Goal: Entertainment & Leisure: Consume media (video, audio)

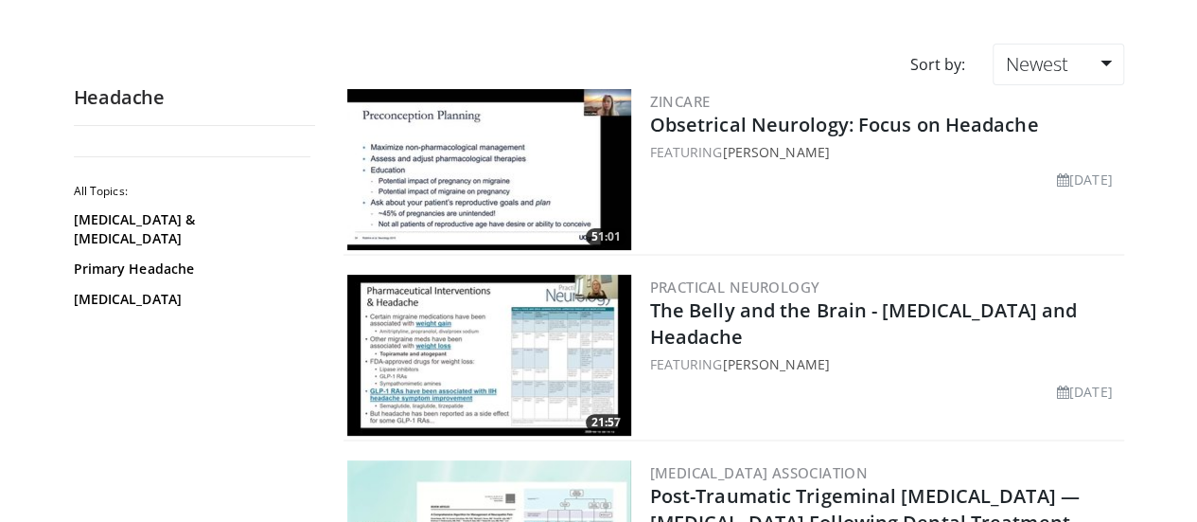
scroll to position [123, 0]
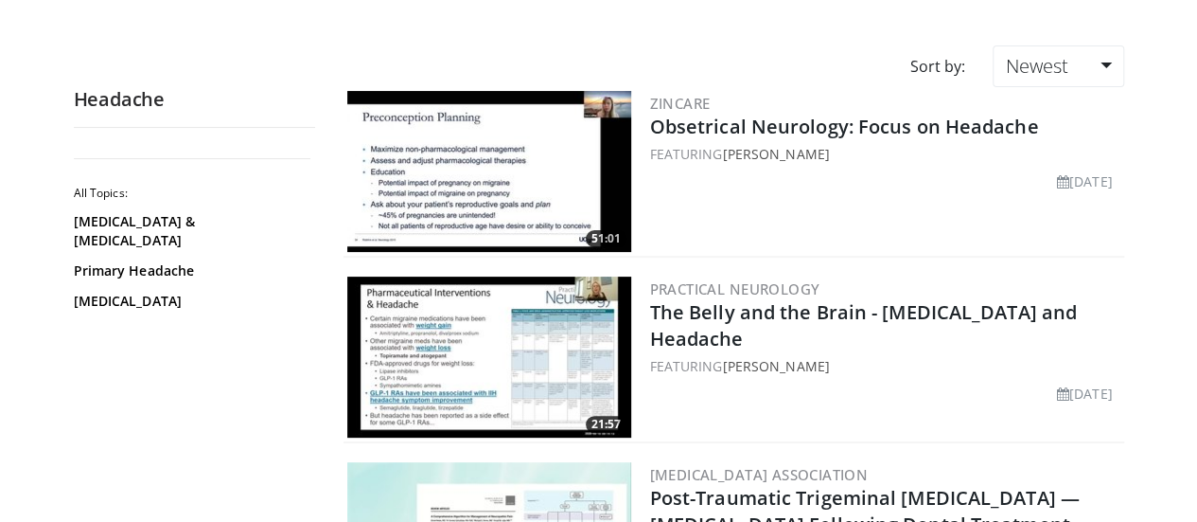
click at [487, 171] on img at bounding box center [489, 171] width 284 height 161
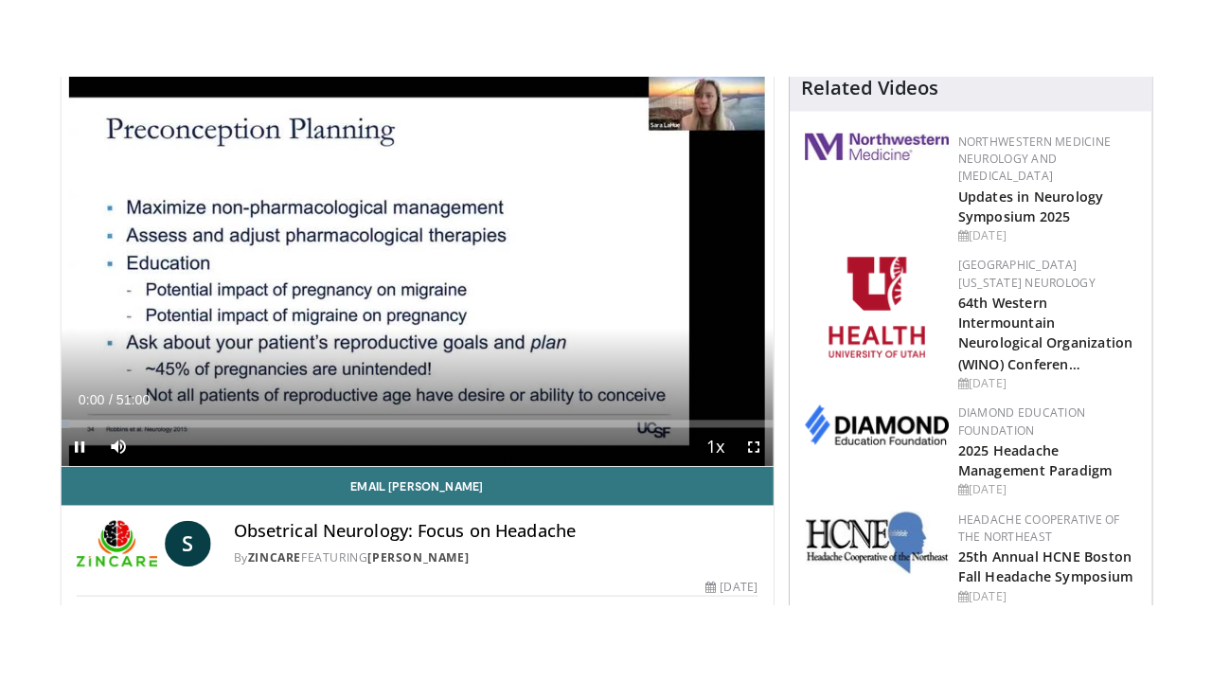
scroll to position [146, 0]
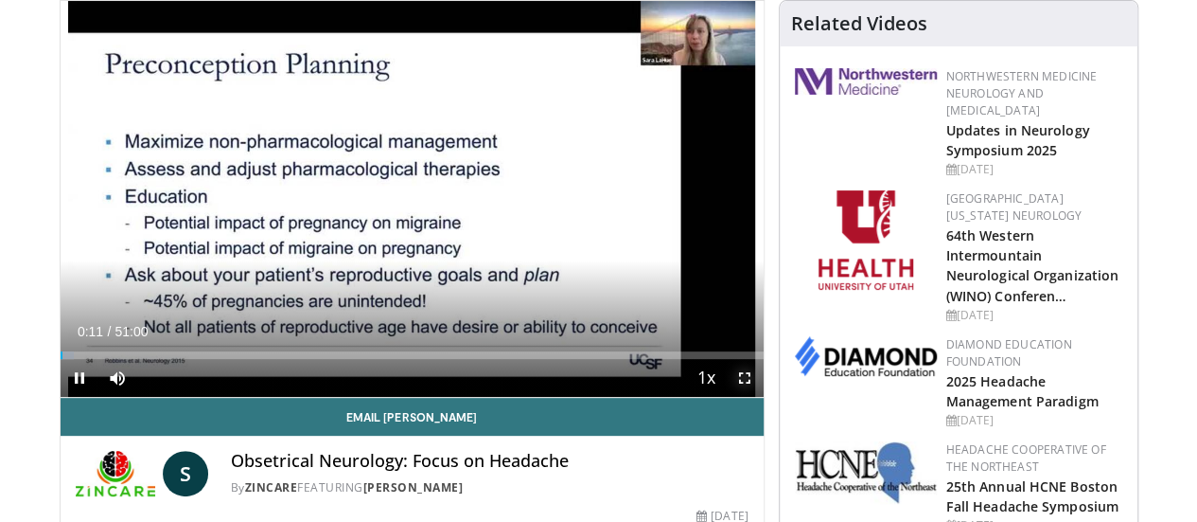
click at [763, 397] on span "Video Player" at bounding box center [745, 378] width 38 height 38
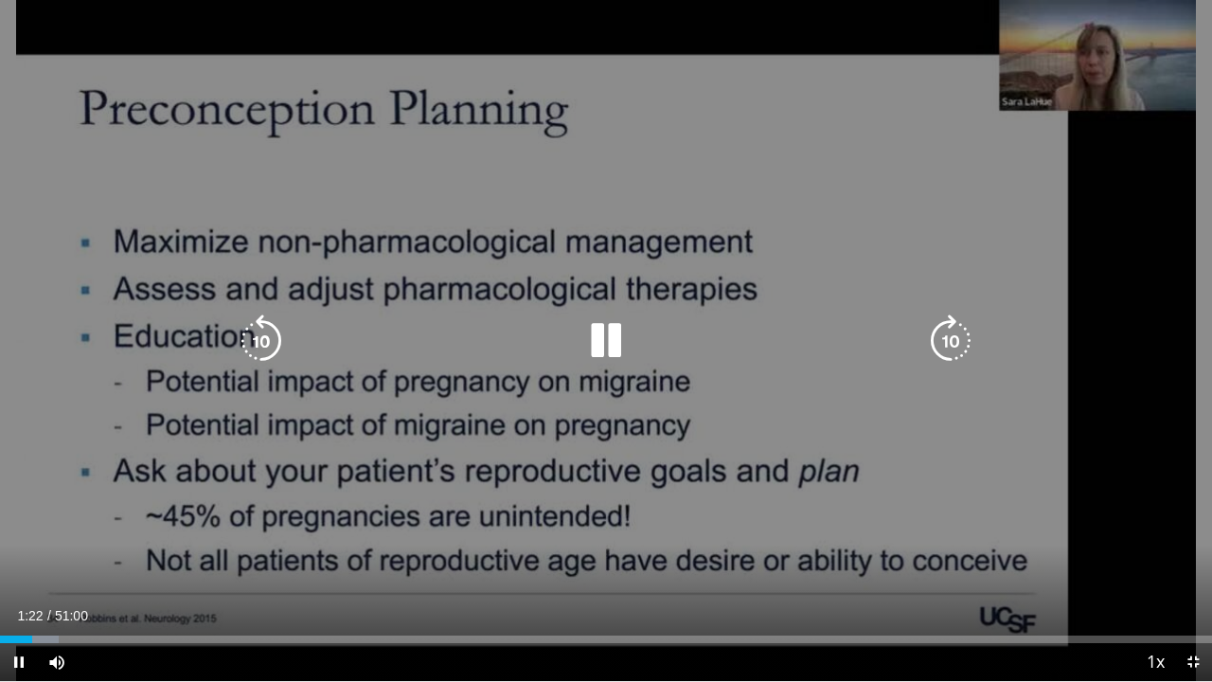
click at [958, 343] on icon "Video Player" at bounding box center [950, 340] width 53 height 53
click at [960, 345] on icon "Video Player" at bounding box center [950, 340] width 53 height 53
click at [959, 345] on icon "Video Player" at bounding box center [950, 340] width 53 height 53
click at [958, 345] on icon "Video Player" at bounding box center [950, 340] width 53 height 53
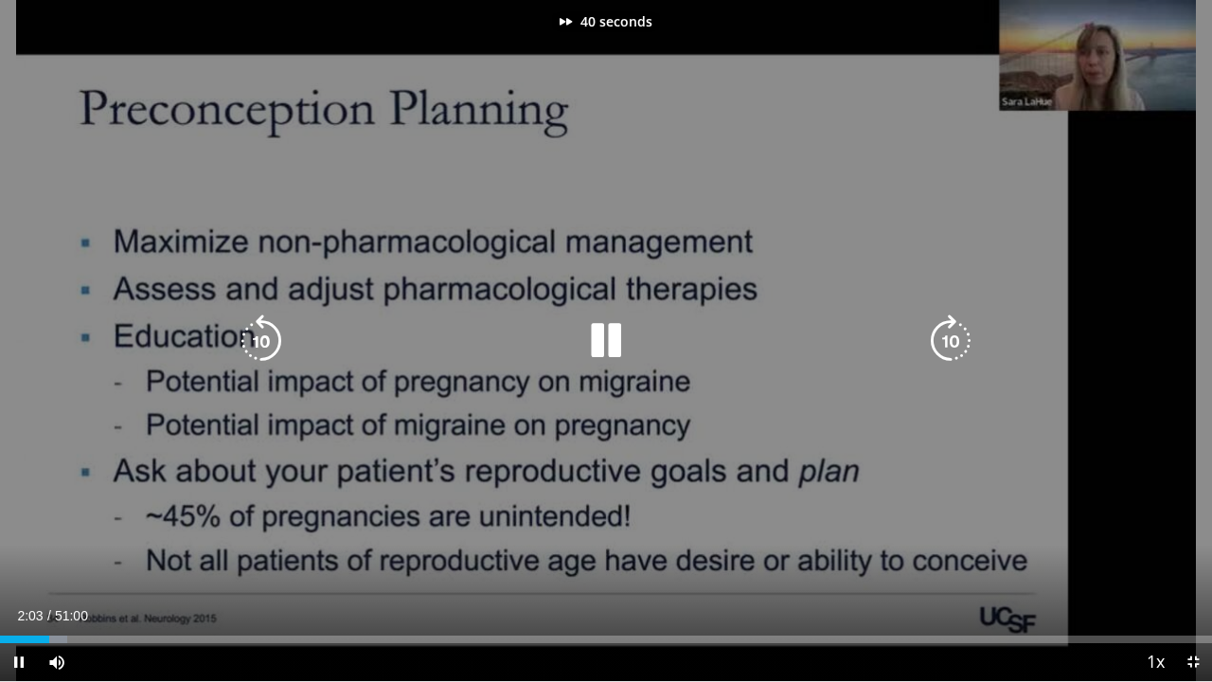
click at [958, 345] on icon "Video Player" at bounding box center [950, 340] width 53 height 53
click at [956, 345] on icon "Video Player" at bounding box center [950, 340] width 53 height 53
click at [955, 345] on icon "Video Player" at bounding box center [950, 340] width 53 height 53
click at [954, 346] on icon "Video Player" at bounding box center [950, 340] width 53 height 53
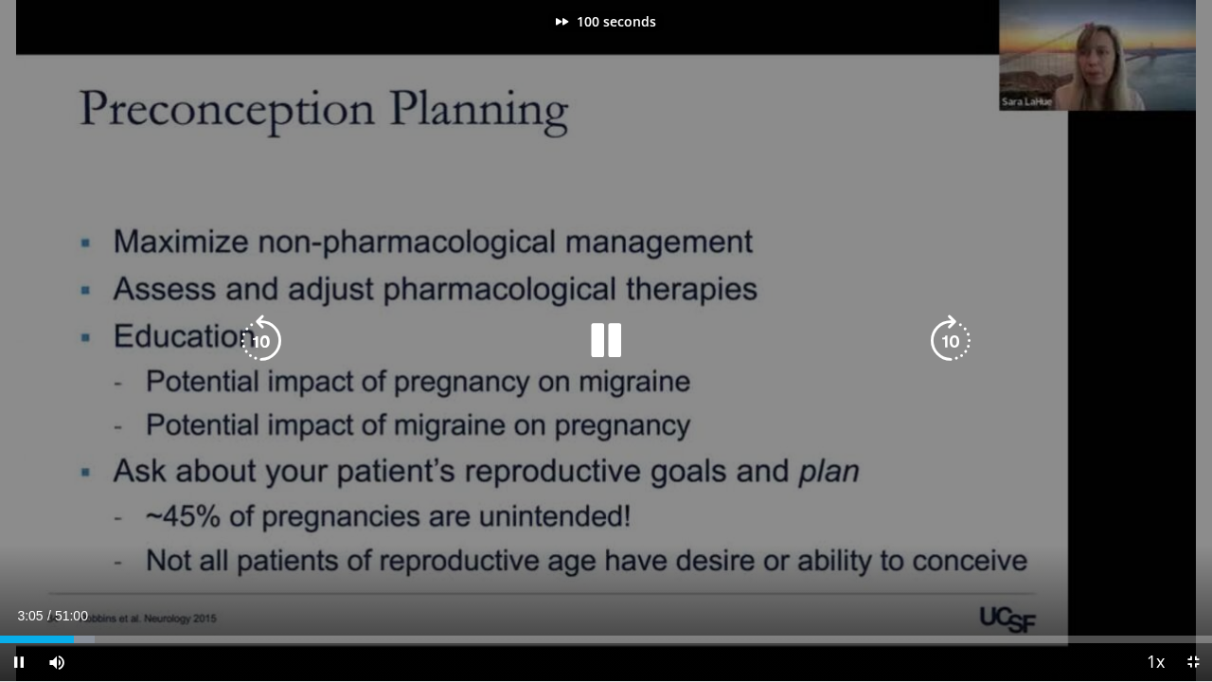
click at [954, 346] on icon "Video Player" at bounding box center [950, 340] width 53 height 53
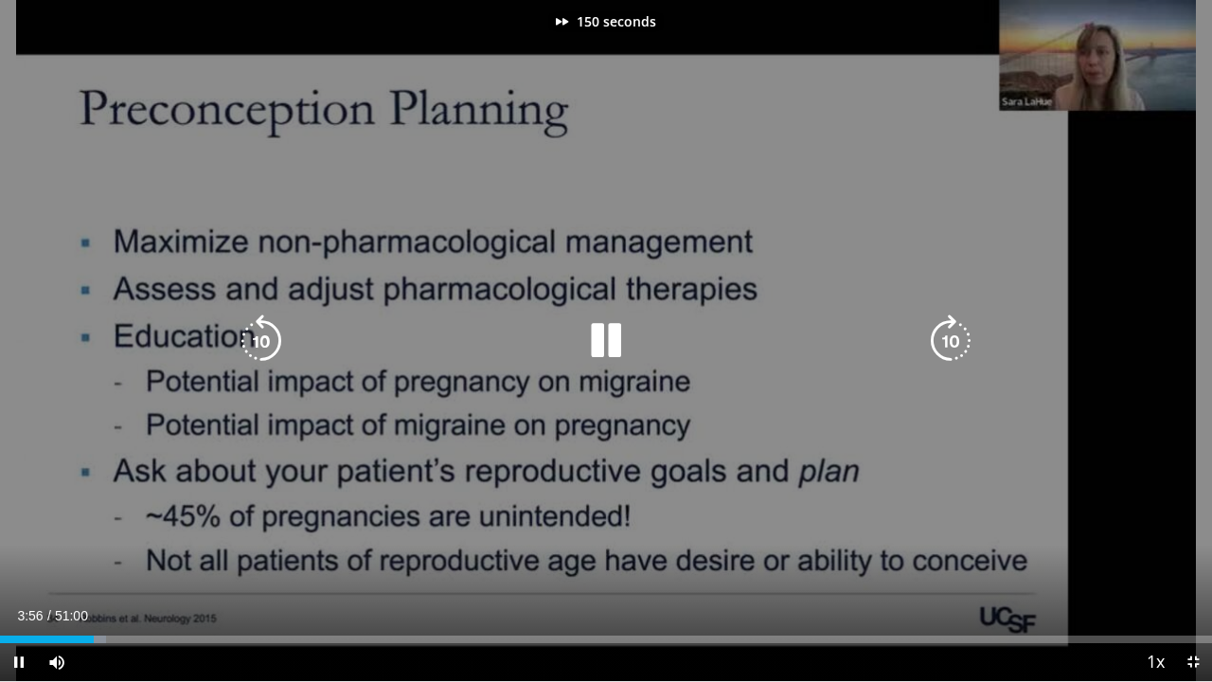
click at [954, 346] on icon "Video Player" at bounding box center [950, 340] width 53 height 53
click at [260, 324] on icon "Video Player" at bounding box center [261, 340] width 53 height 53
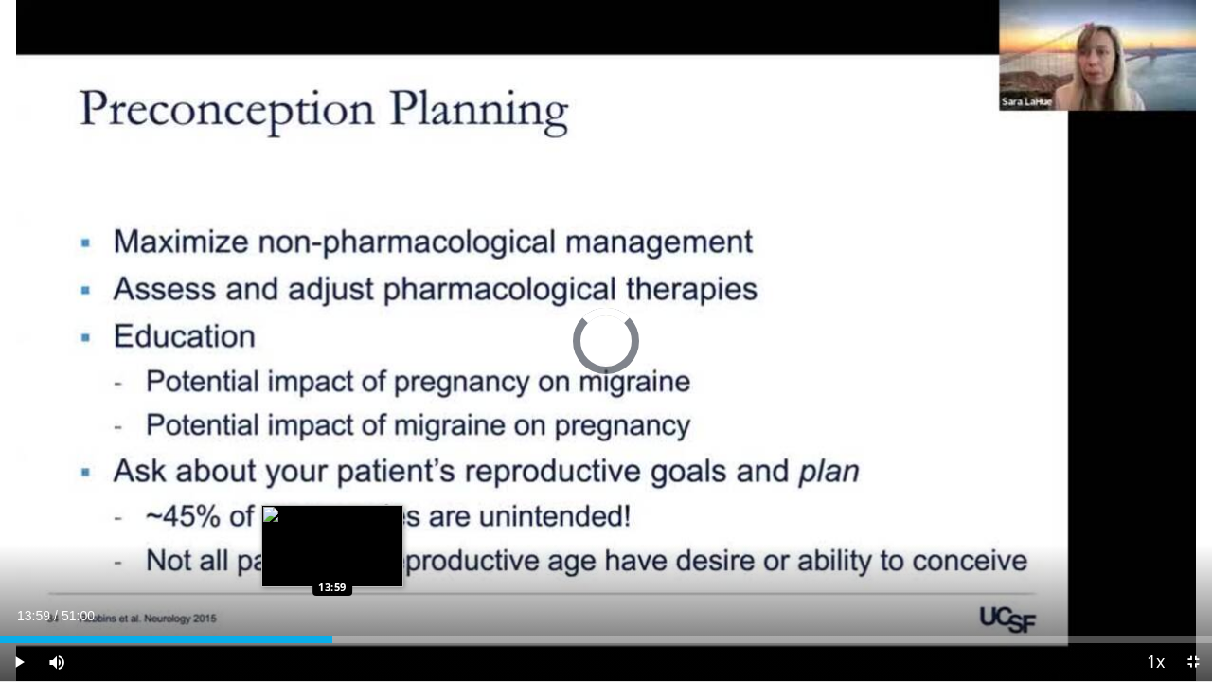
click at [332, 521] on div "Loaded : 21.90% 13:59 13:59" at bounding box center [606, 639] width 1212 height 8
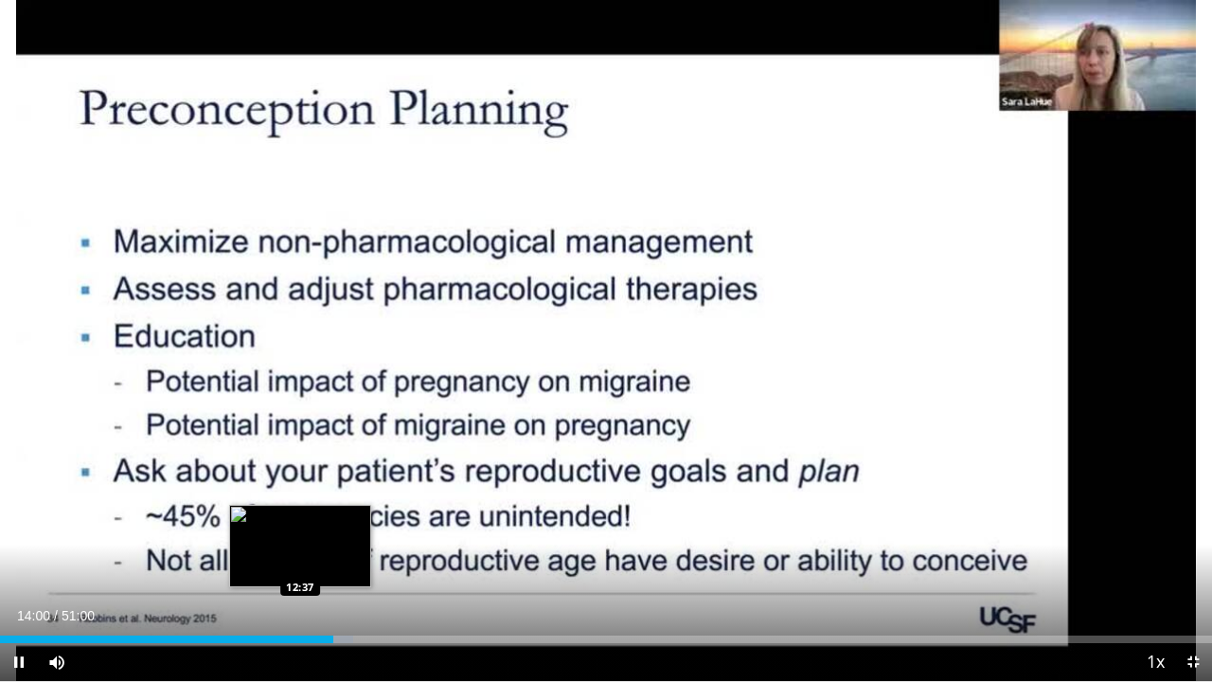
click at [299, 521] on div "Loaded : 29.17% 14:00 12:37" at bounding box center [606, 634] width 1212 height 18
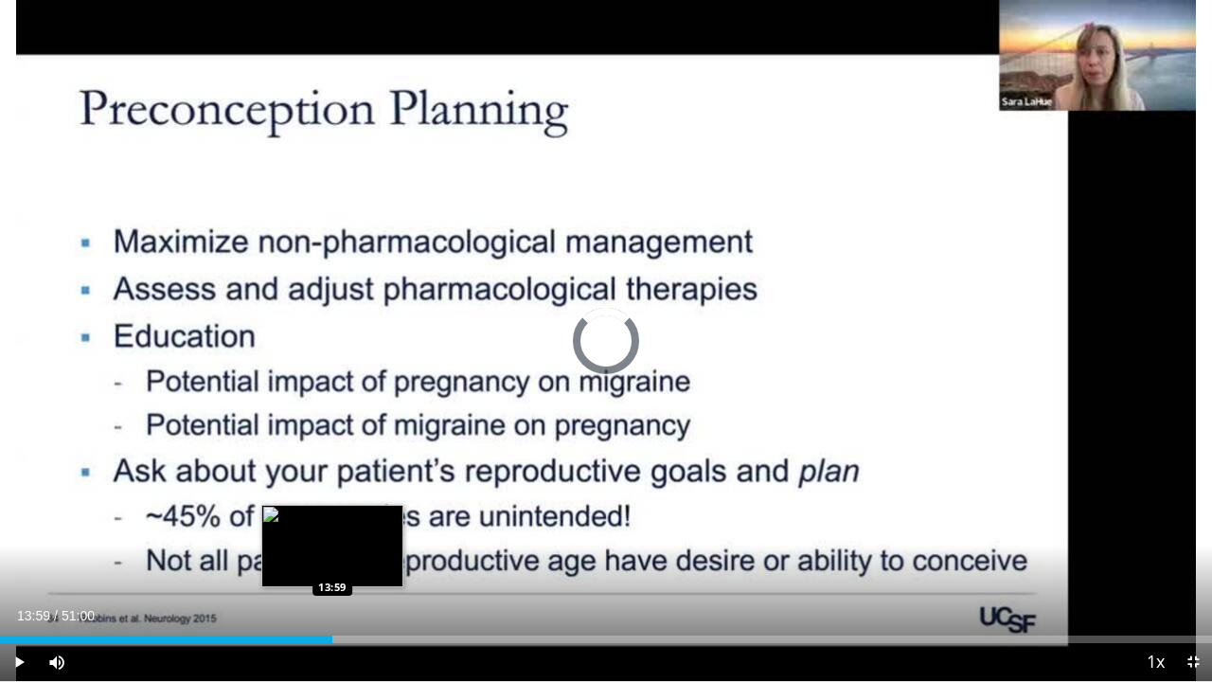
click at [331, 521] on div "Loaded : 26.80% 13:59 13:59" at bounding box center [606, 634] width 1212 height 18
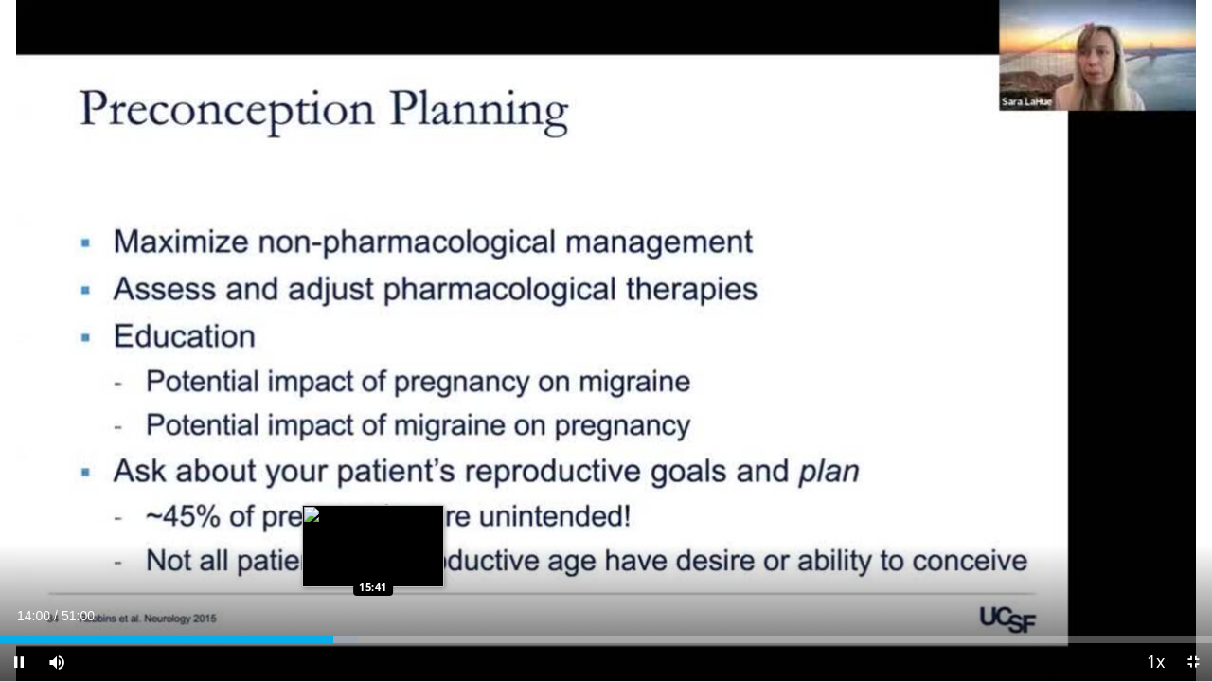
click at [373, 521] on div "Loaded : 29.50% 14:00 15:41" at bounding box center [606, 634] width 1212 height 18
click at [365, 521] on div "Loaded : 33.01% 15:46 15:25" at bounding box center [606, 634] width 1212 height 18
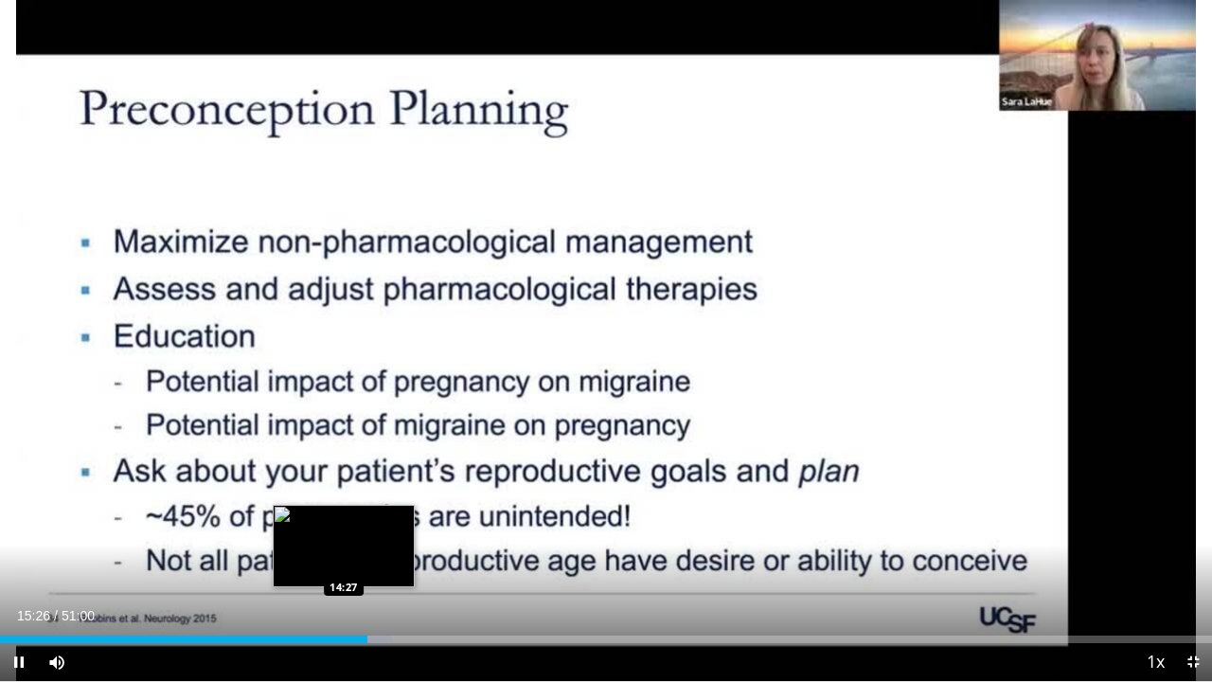
click at [344, 521] on div "Loaded : 32.35% 15:26 14:27" at bounding box center [606, 634] width 1212 height 18
click at [318, 521] on div "Loaded : 29.82% 14:28 13:25" at bounding box center [606, 634] width 1212 height 18
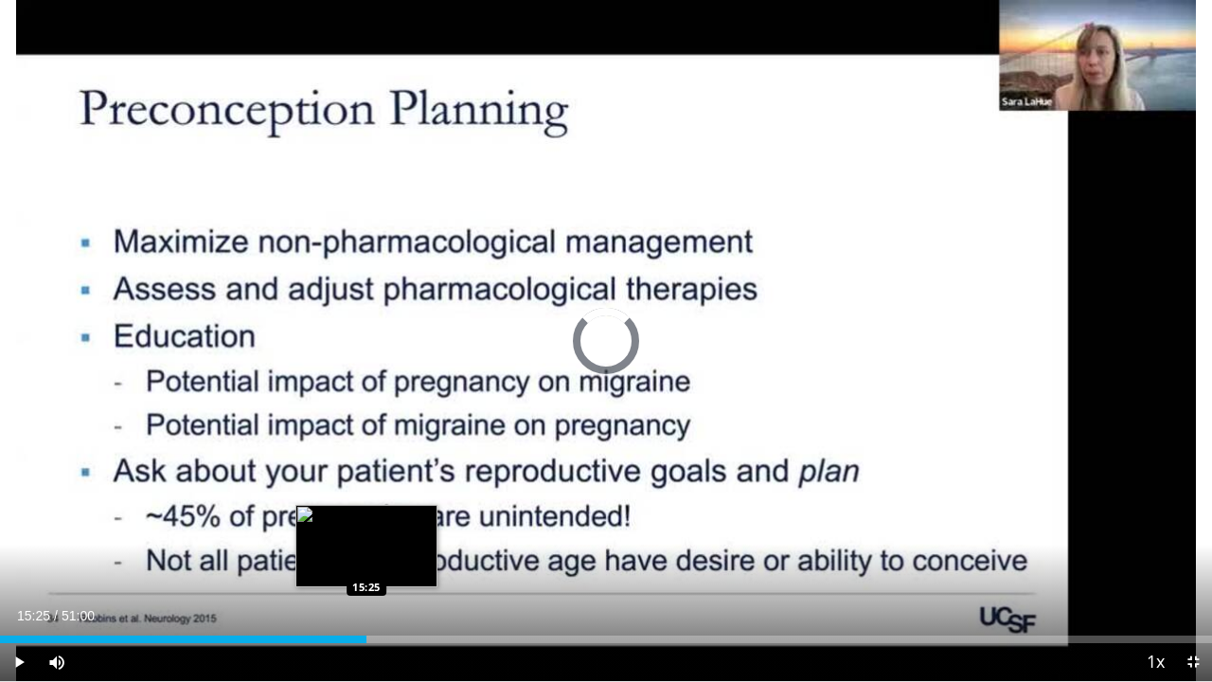
click at [366, 521] on div "Loaded : 28.43% 15:25 15:25" at bounding box center [606, 634] width 1212 height 18
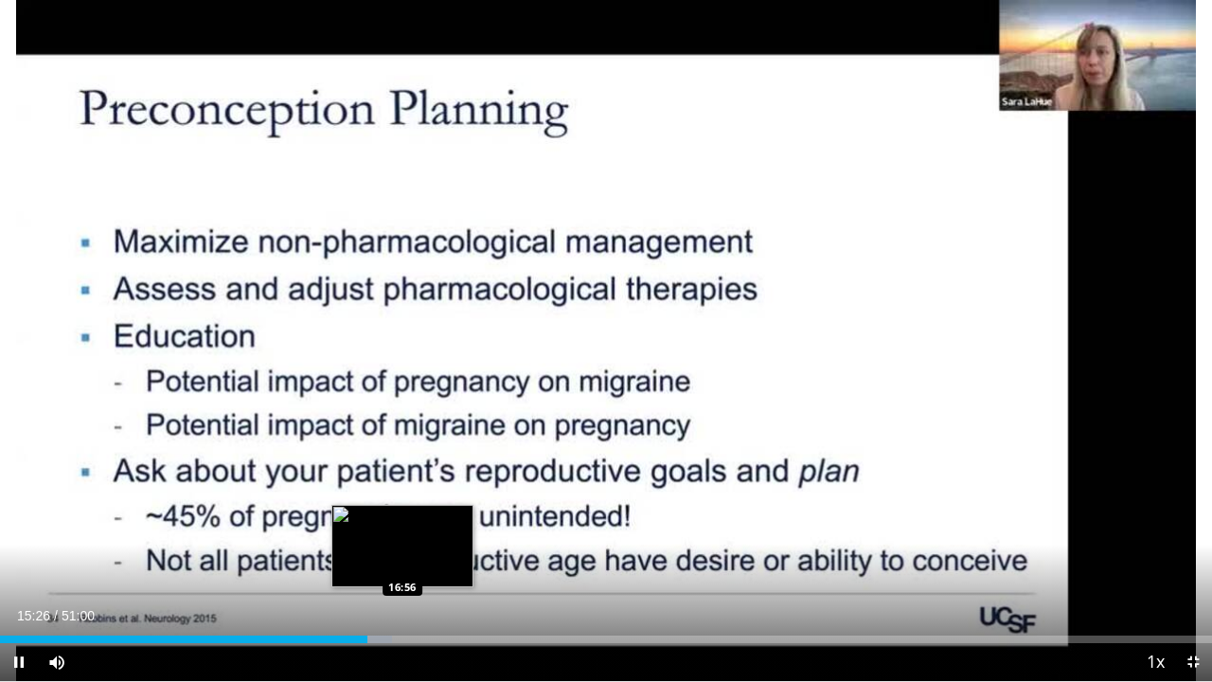
click at [402, 521] on div "Loaded : 32.35% 15:26 16:56" at bounding box center [606, 634] width 1212 height 18
click at [421, 521] on div "Loaded : 35.29% 17:43 17:43" at bounding box center [606, 634] width 1212 height 18
click at [407, 521] on div "Loaded : 0.00% 17:47 17:10" at bounding box center [606, 634] width 1212 height 18
click at [381, 521] on div "Loaded : 35.62% 17:09 16:03" at bounding box center [606, 634] width 1212 height 18
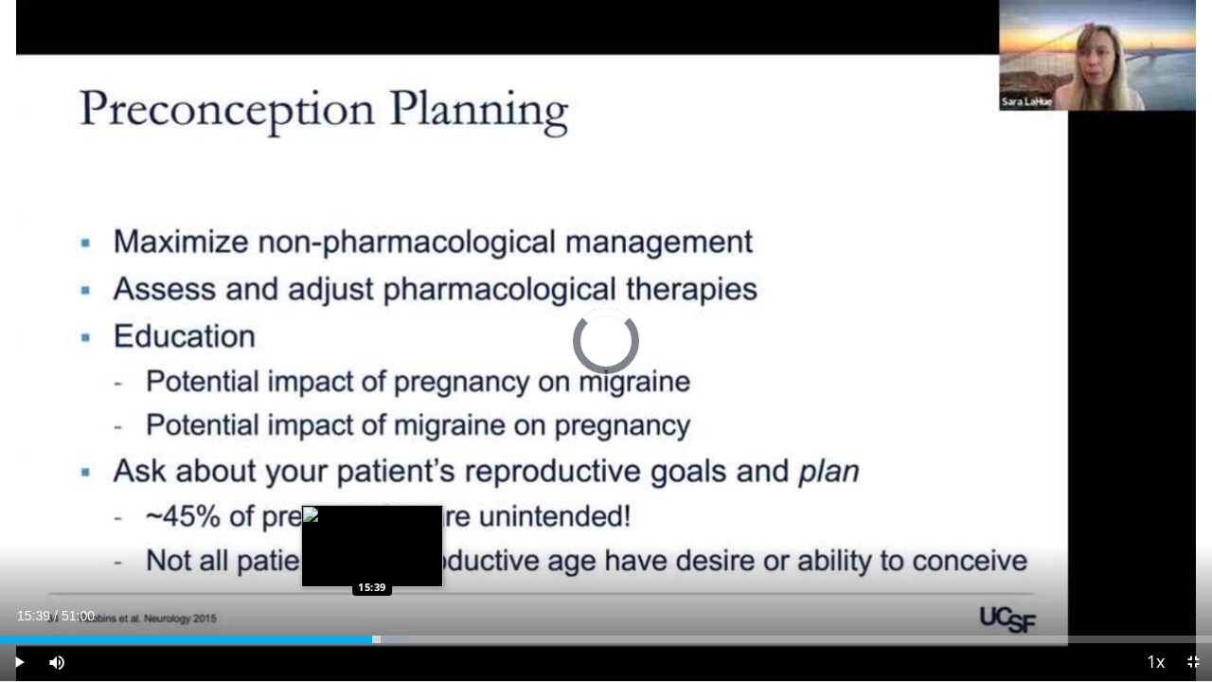
click at [372, 521] on div "Loaded : 33.66% 15:39 15:39" at bounding box center [606, 634] width 1212 height 18
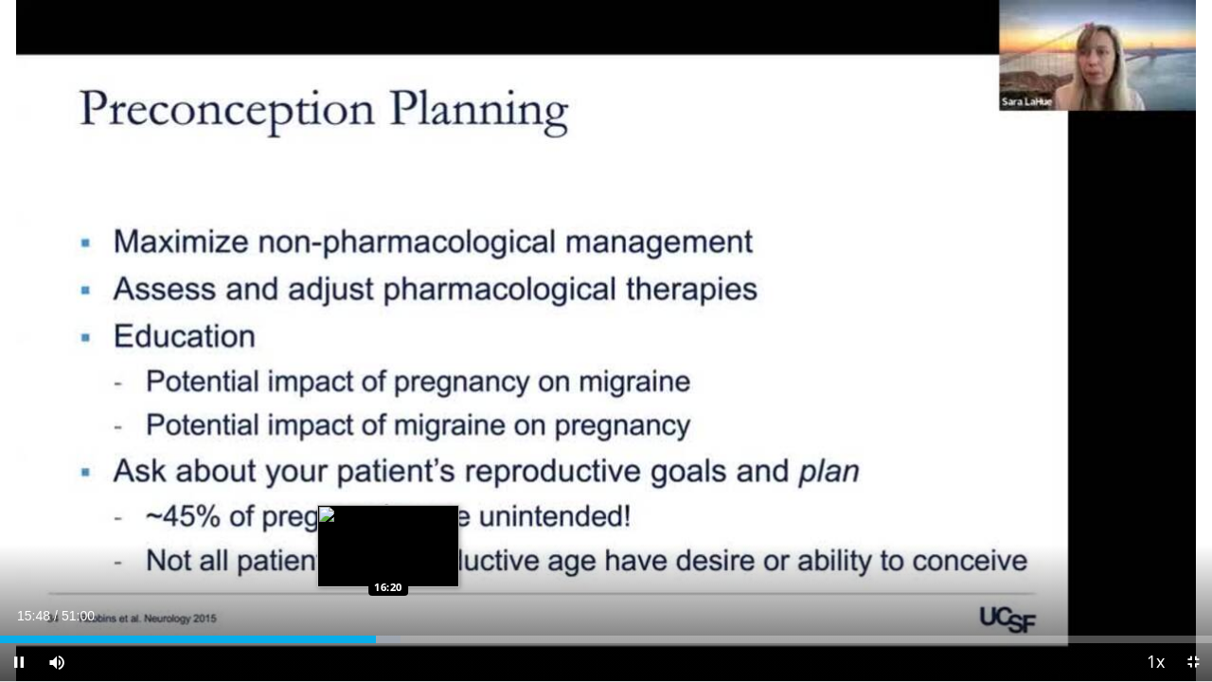
click at [388, 521] on div "Progress Bar" at bounding box center [384, 639] width 30 height 8
click at [402, 521] on div "Progress Bar" at bounding box center [394, 639] width 35 height 8
click at [408, 521] on div "Progress Bar" at bounding box center [410, 639] width 35 height 8
click at [409, 521] on div "Loaded : 35.95% 17:11 17:12" at bounding box center [606, 639] width 1212 height 8
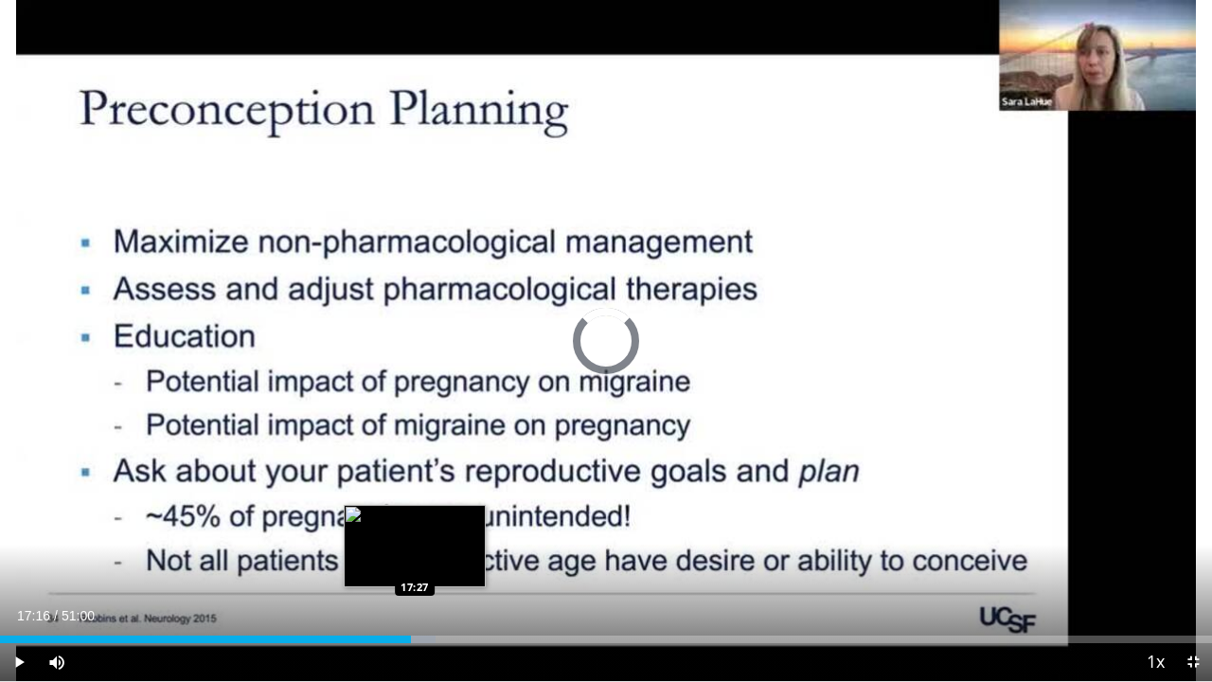
click at [415, 521] on div "Loaded : 35.95% 17:16 17:27" at bounding box center [606, 639] width 1212 height 8
click at [416, 521] on div "Loaded : 36.27% 17:27 17:31" at bounding box center [606, 639] width 1212 height 8
click at [428, 521] on div "Progress Bar" at bounding box center [426, 639] width 35 height 8
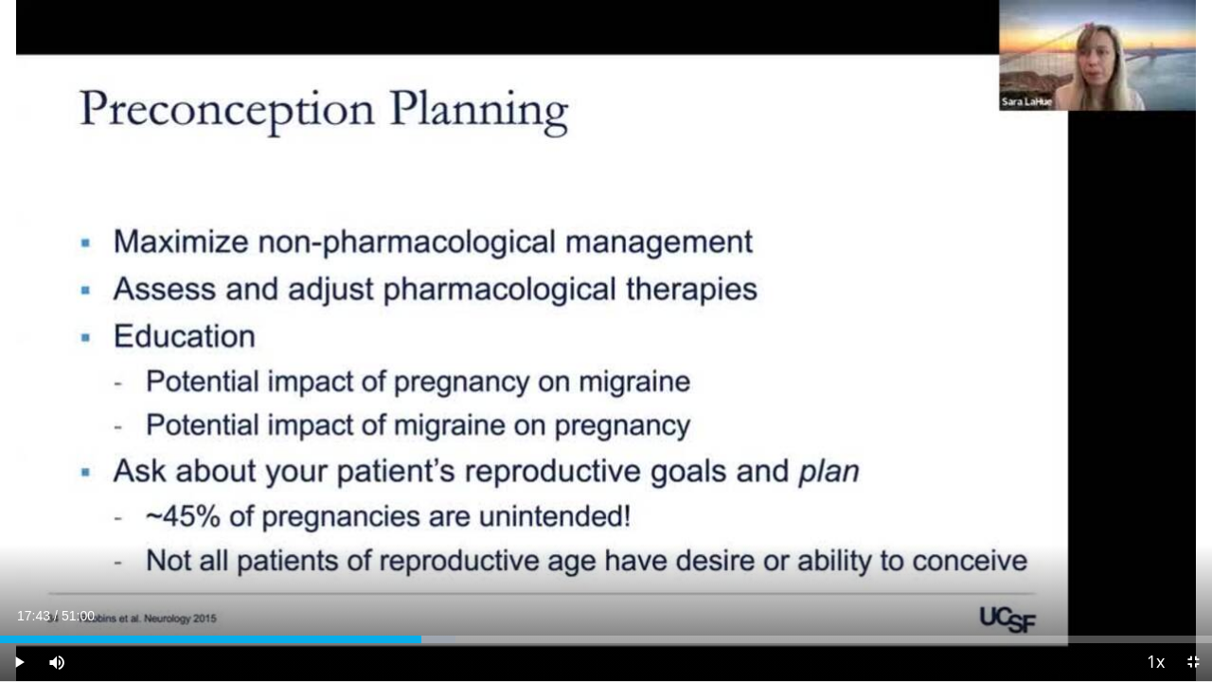
click at [421, 521] on div "Loaded : 37.58% 17:43 17:43" at bounding box center [606, 639] width 1212 height 8
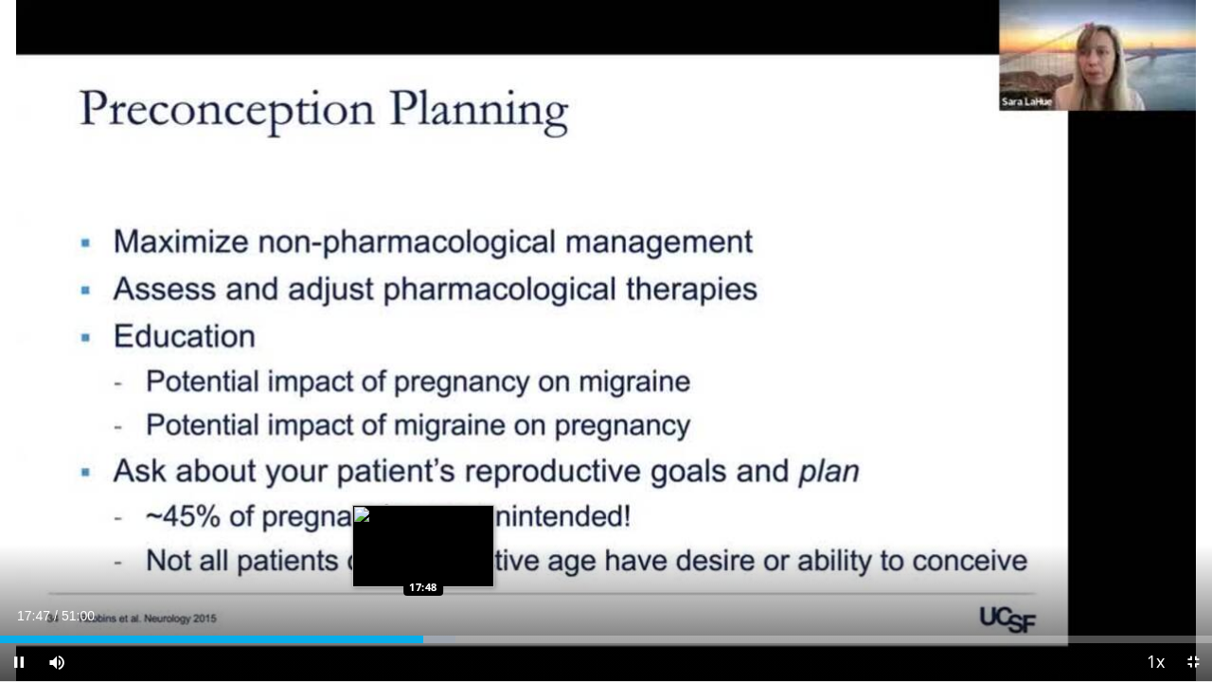
click at [422, 521] on div "17:47" at bounding box center [211, 639] width 423 height 8
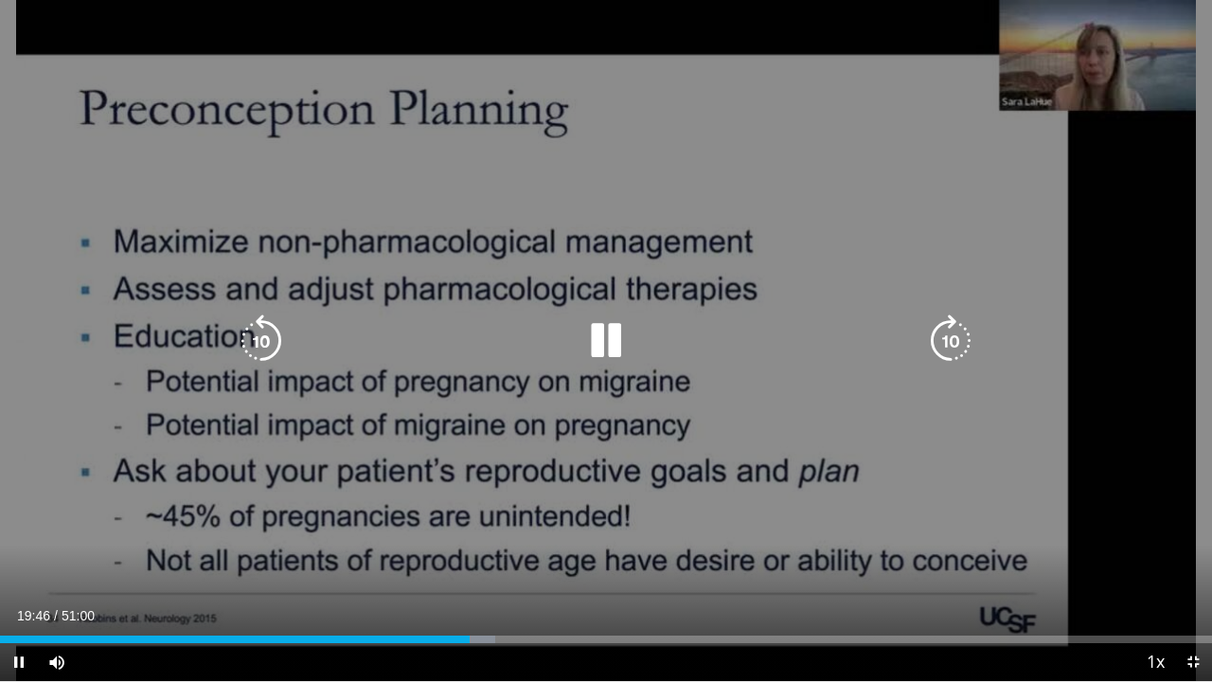
click at [956, 329] on icon "Video Player" at bounding box center [950, 340] width 53 height 53
click at [612, 337] on icon "Video Player" at bounding box center [605, 340] width 53 height 53
click at [611, 335] on div "10 seconds Tap to unmute" at bounding box center [606, 340] width 1212 height 681
click at [939, 328] on icon "Video Player" at bounding box center [950, 340] width 53 height 53
click at [948, 350] on icon "Video Player" at bounding box center [950, 340] width 53 height 53
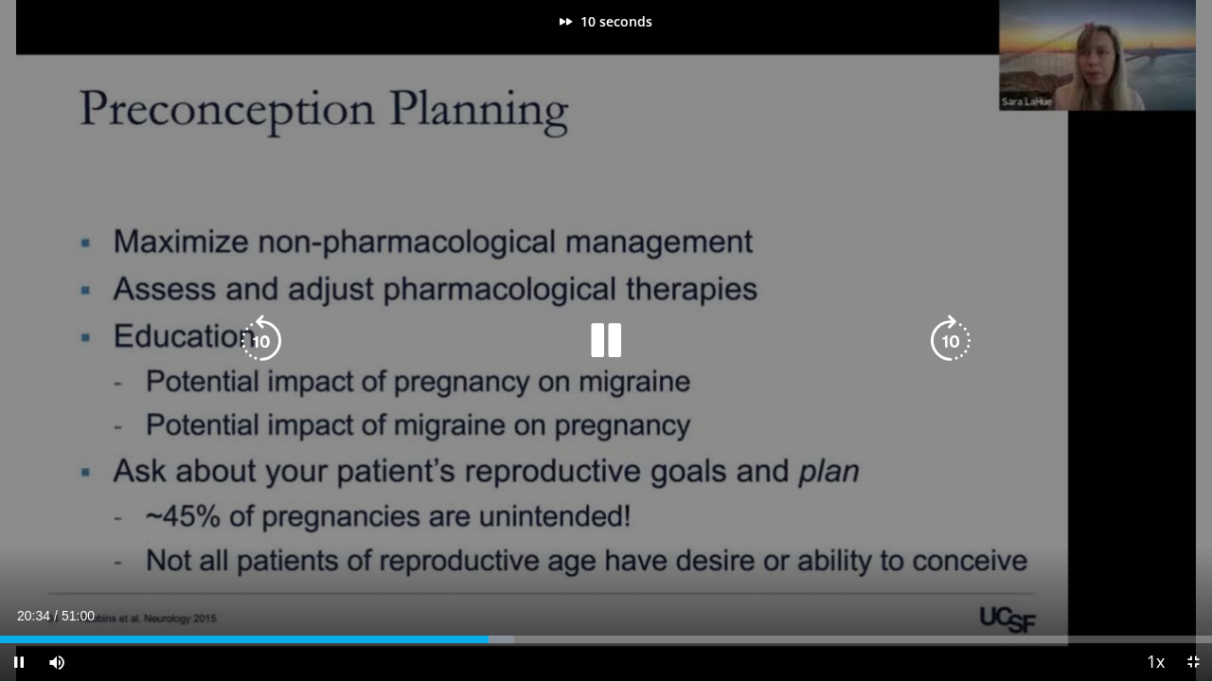
click at [948, 350] on icon "Video Player" at bounding box center [950, 340] width 53 height 53
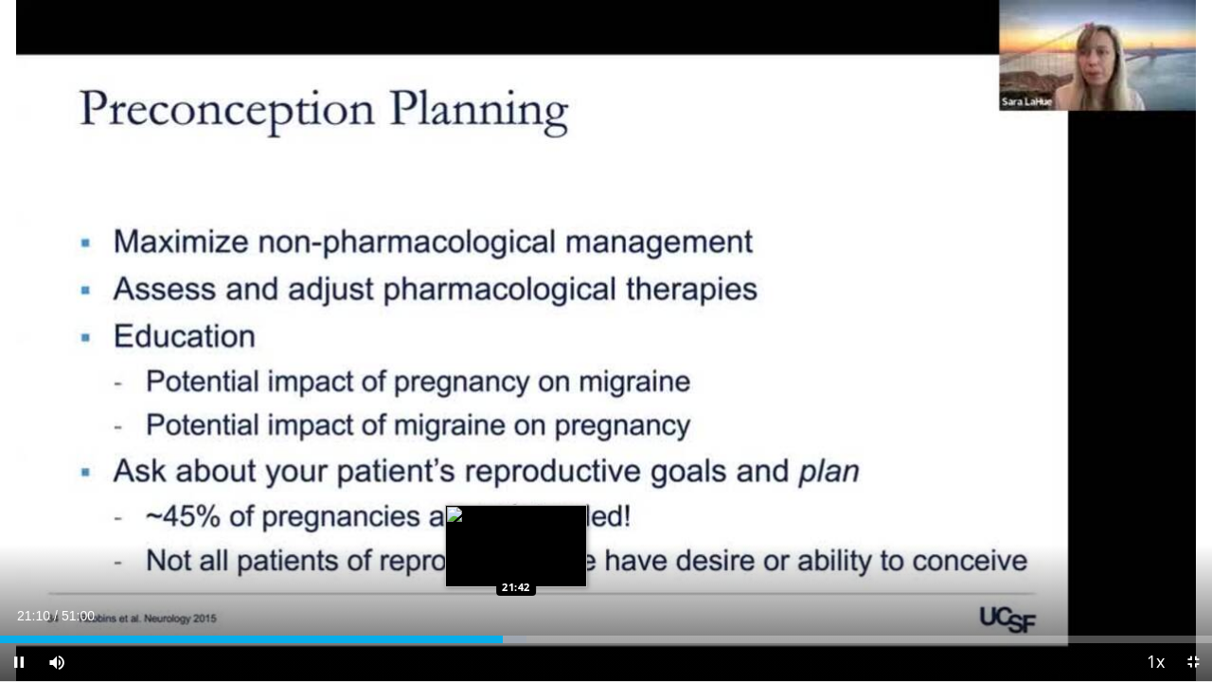
click at [521, 521] on div "Loaded : 43.46% 21:10 21:42" at bounding box center [606, 634] width 1212 height 18
click at [533, 521] on div "Loaded : 45.06% 21:56 22:21" at bounding box center [606, 634] width 1212 height 18
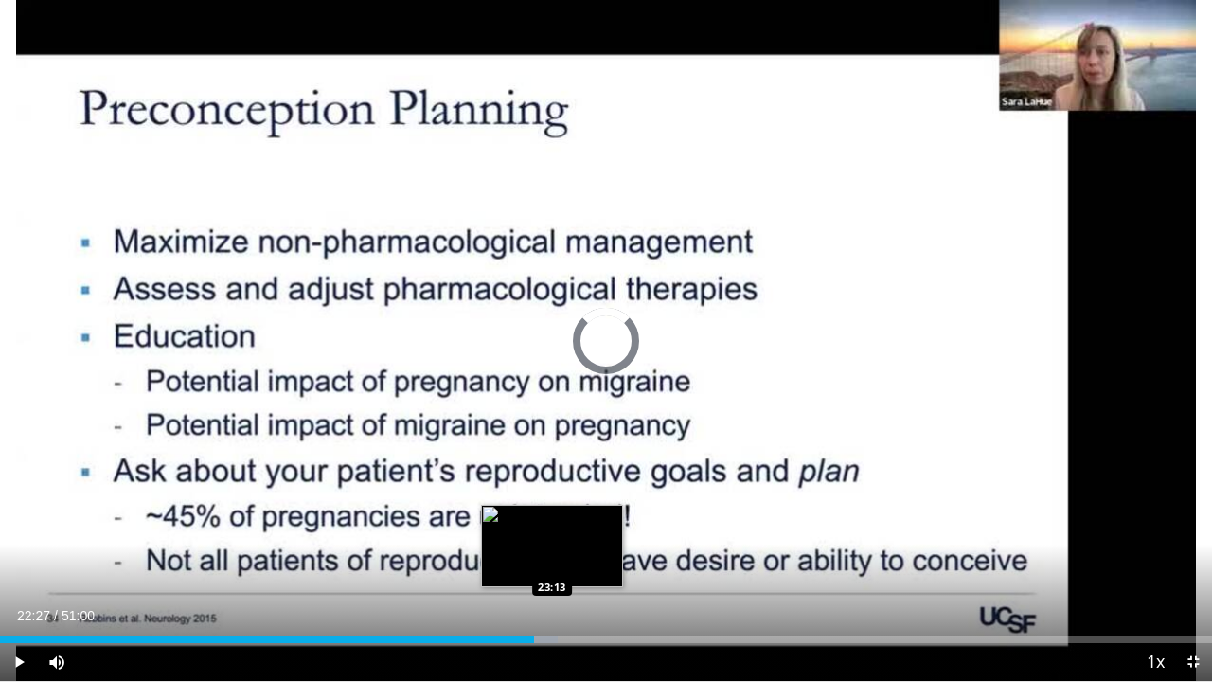
click at [553, 521] on div "Progress Bar" at bounding box center [540, 639] width 36 height 8
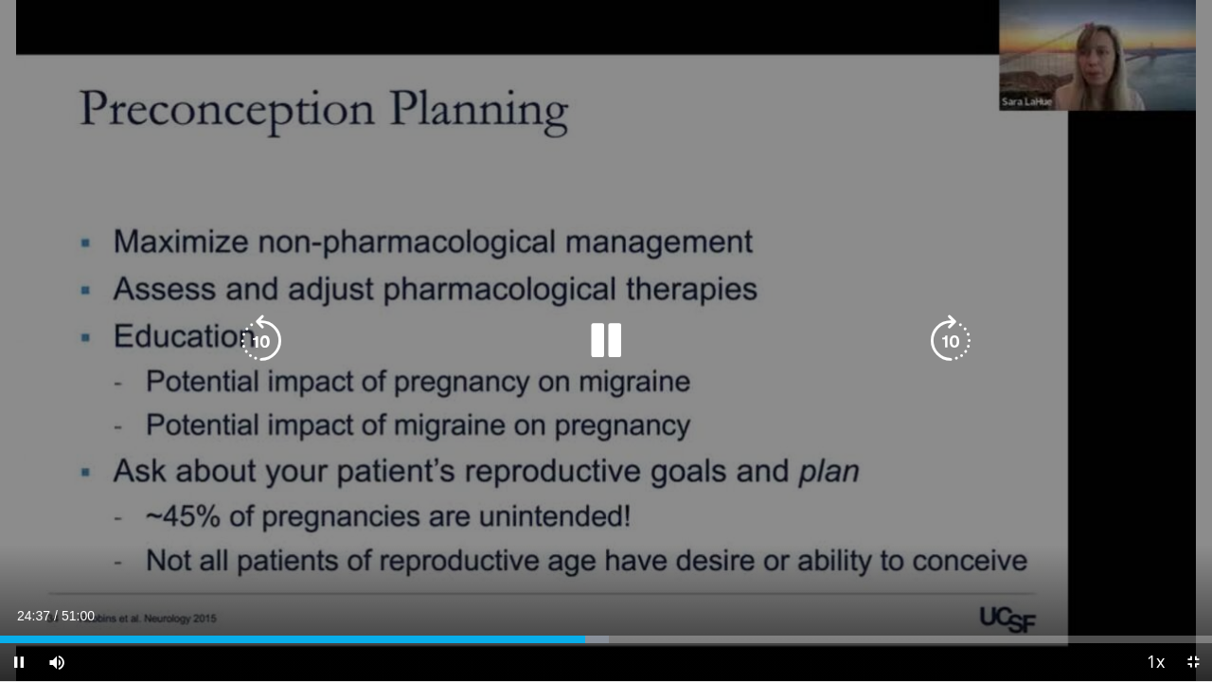
click at [959, 345] on icon "Video Player" at bounding box center [950, 340] width 53 height 53
click at [958, 329] on icon "Video Player" at bounding box center [950, 340] width 53 height 53
click at [941, 336] on icon "Video Player" at bounding box center [950, 340] width 53 height 53
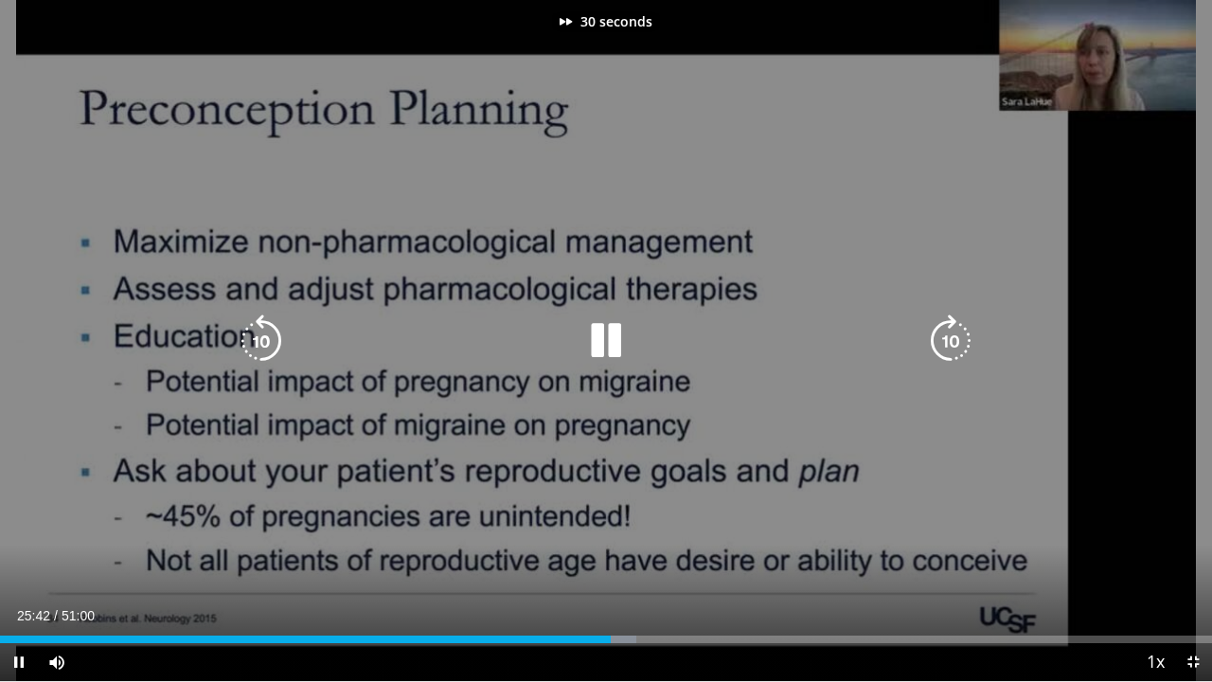
click at [941, 336] on icon "Video Player" at bounding box center [950, 340] width 53 height 53
click at [941, 336] on div "60 seconds Tap to unmute" at bounding box center [606, 340] width 1212 height 681
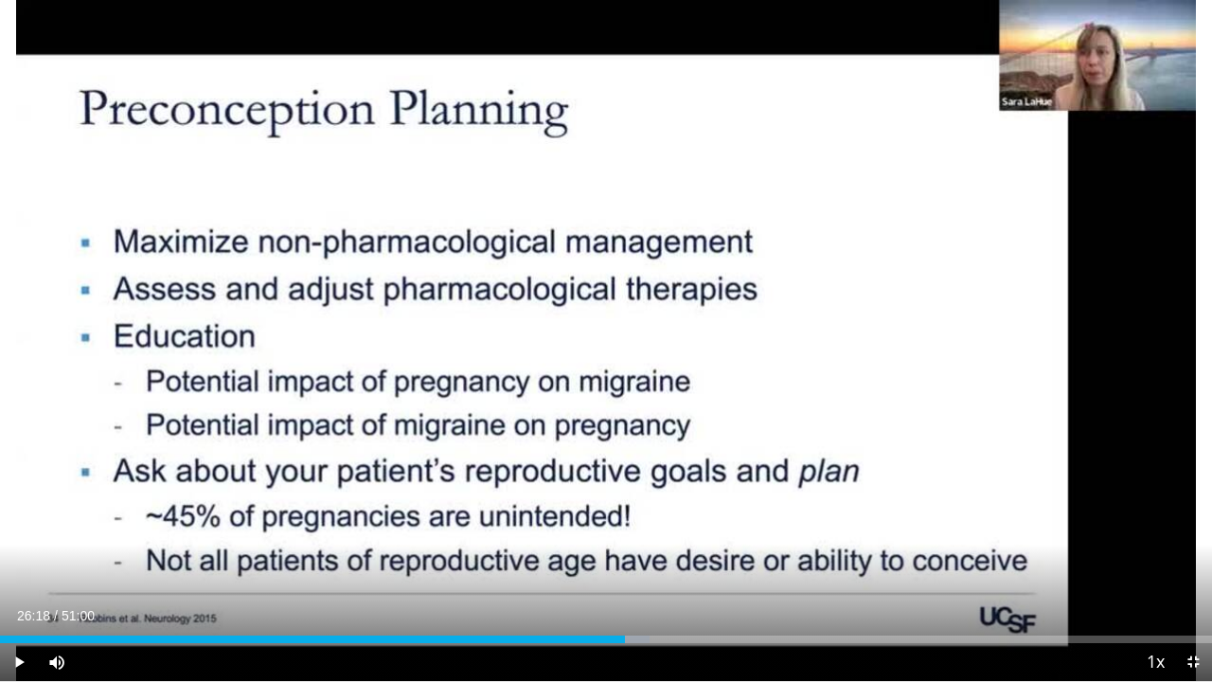
click at [941, 336] on div "60 seconds Tap to unmute" at bounding box center [606, 340] width 1212 height 681
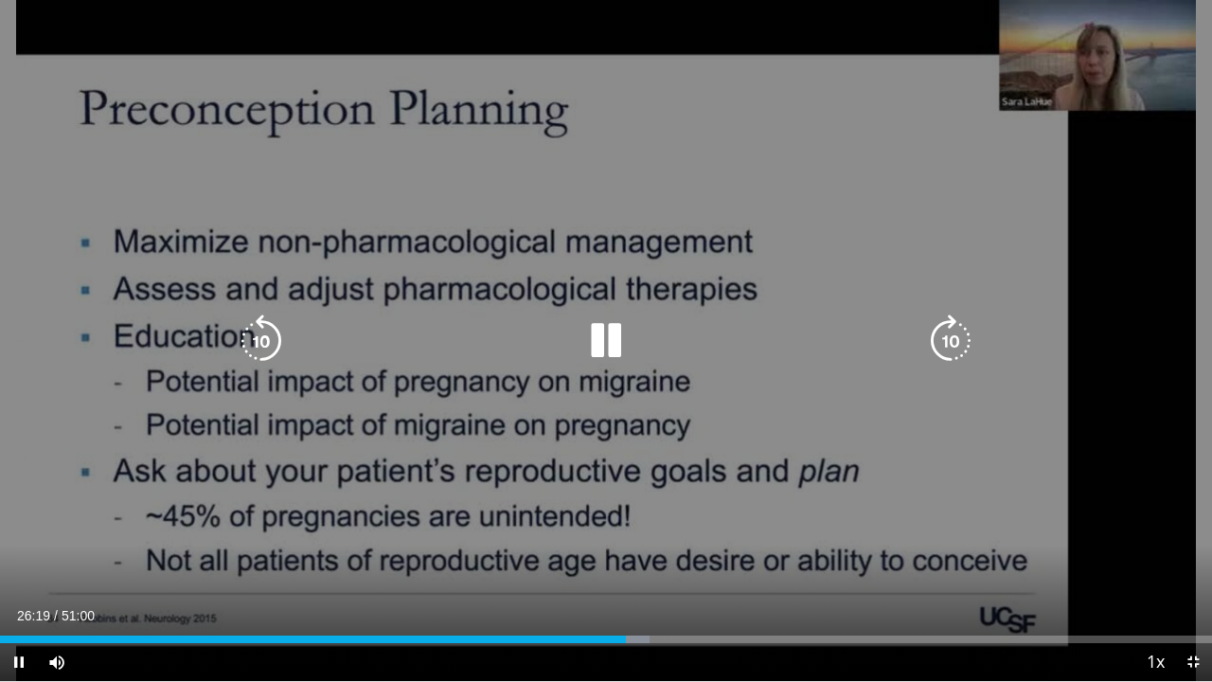
click at [945, 348] on icon "Video Player" at bounding box center [950, 340] width 53 height 53
click at [945, 350] on icon "Video Player" at bounding box center [950, 340] width 53 height 53
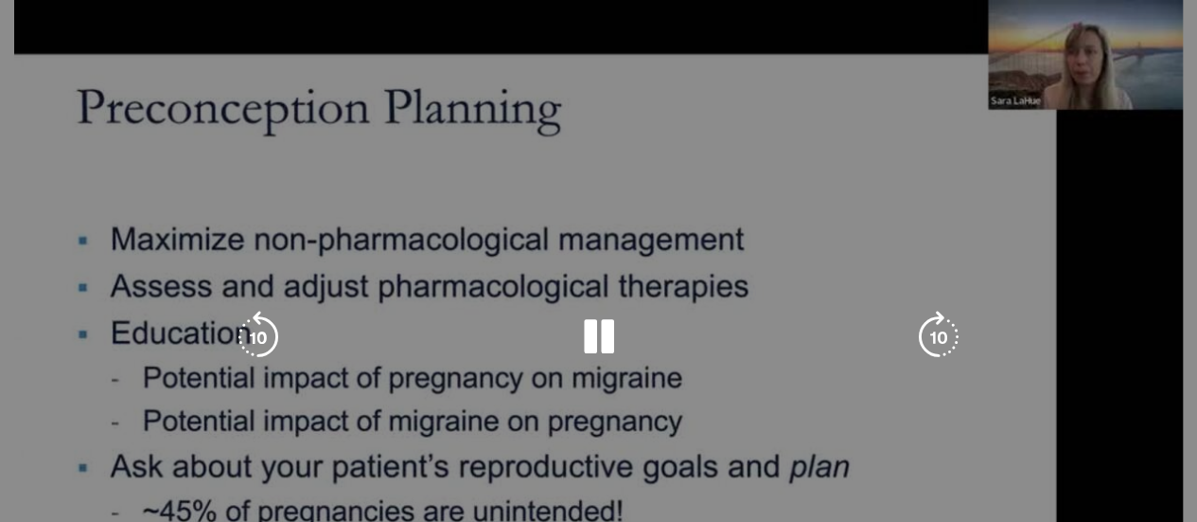
scroll to position [9, 0]
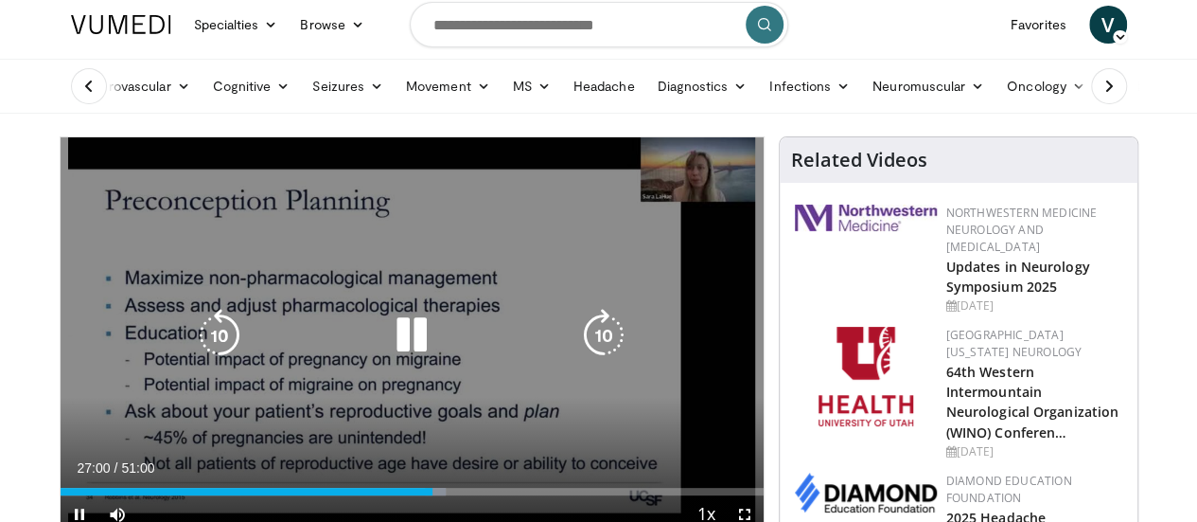
click at [314, 354] on div "Video Player" at bounding box center [412, 335] width 422 height 38
click at [385, 332] on icon "Video Player" at bounding box center [411, 335] width 53 height 53
